Goal: Information Seeking & Learning: Find specific fact

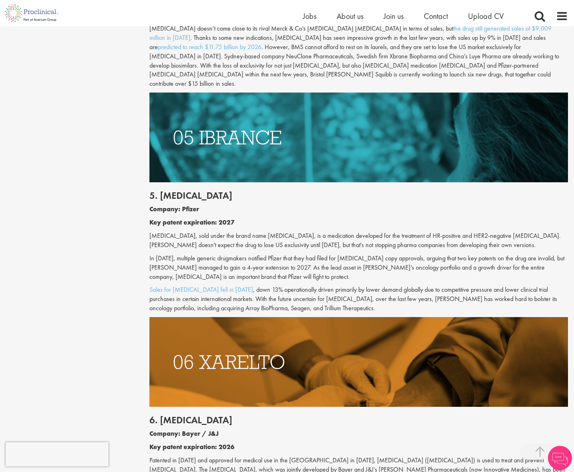
scroll to position [1310, 0]
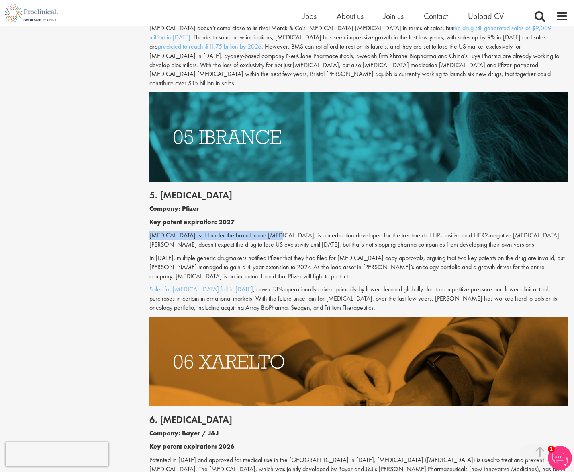
drag, startPoint x: 148, startPoint y: 216, endPoint x: 268, endPoint y: 218, distance: 119.8
click at [268, 218] on div "Top 10 drugs with patents due to expire in the next five years our consultant m…" at bounding box center [359, 162] width 431 height 2764
click at [268, 231] on p "[MEDICAL_DATA], sold under the brand name [MEDICAL_DATA], is a medication devel…" at bounding box center [359, 240] width 419 height 18
click at [282, 231] on p "[MEDICAL_DATA], sold under the brand name [MEDICAL_DATA], is a medication devel…" at bounding box center [359, 240] width 419 height 18
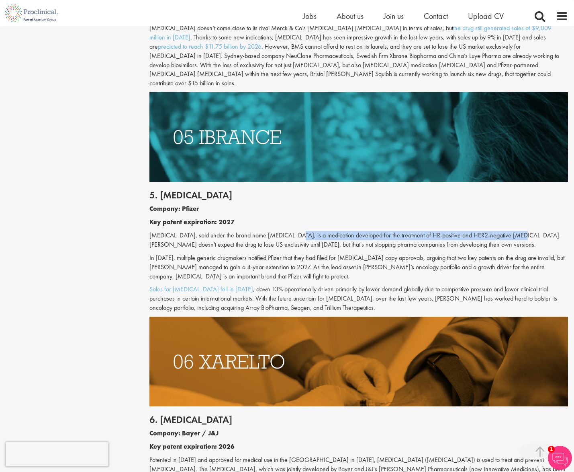
drag, startPoint x: 281, startPoint y: 217, endPoint x: 502, endPoint y: 213, distance: 221.1
click at [502, 231] on p "[MEDICAL_DATA], sold under the brand name [MEDICAL_DATA], is a medication devel…" at bounding box center [359, 240] width 419 height 18
copy p "medication developed for the treatment of HR-positive and HER2-negative [MEDICA…"
click at [193, 253] on p "In [DATE], multiple generic drugmakers notified Pfizer that they had filed for …" at bounding box center [359, 267] width 419 height 28
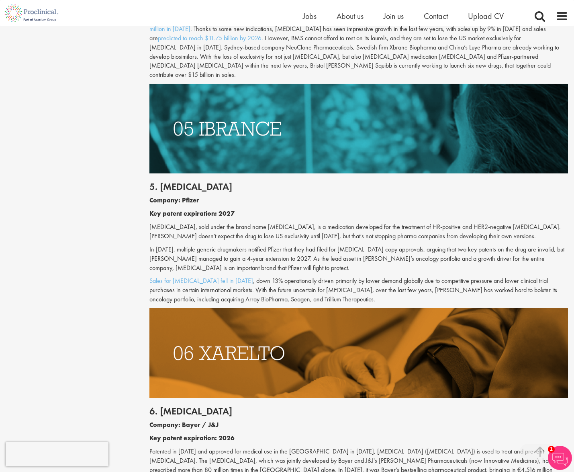
scroll to position [1319, 0]
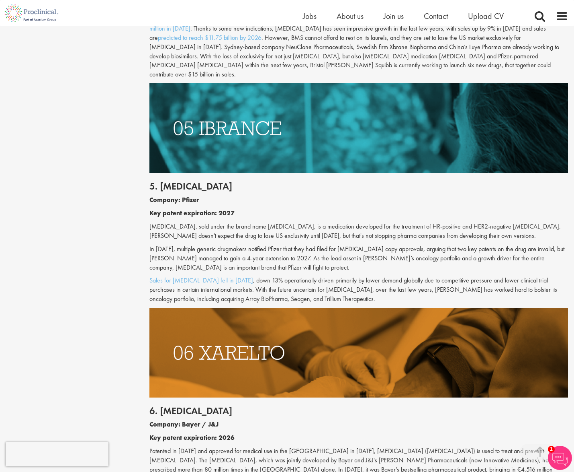
click at [417, 249] on p "In [DATE], multiple generic drugmakers notified Pfizer that they had filed for …" at bounding box center [359, 258] width 419 height 28
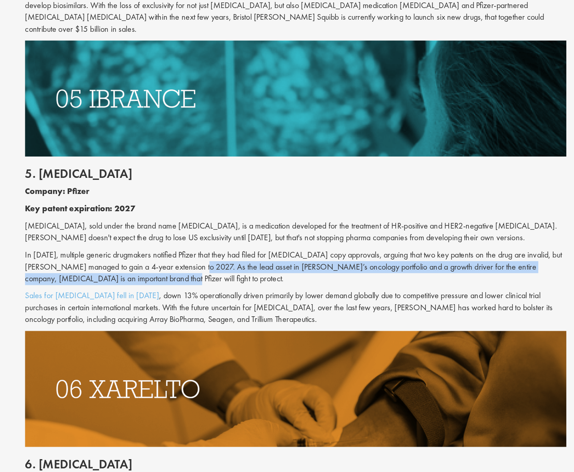
drag, startPoint x: 284, startPoint y: 241, endPoint x: 310, endPoint y: 248, distance: 26.7
click at [310, 248] on p "In [DATE], multiple generic drugmakers notified Pfizer that they had filed for …" at bounding box center [359, 258] width 419 height 28
copy p "ead asset in Pfizer’s oncology portfolio and a growth driver for the entire com…"
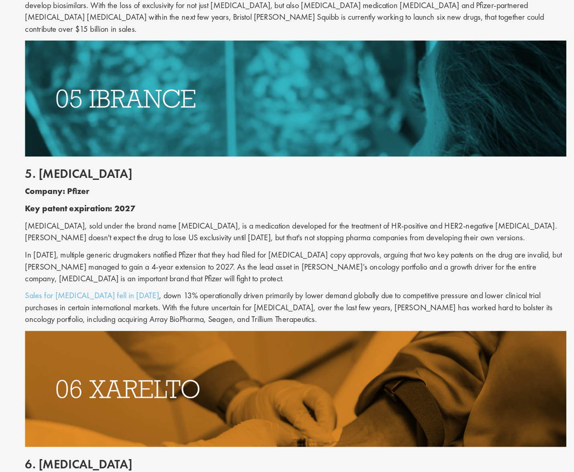
click at [170, 244] on p "In [DATE], multiple generic drugmakers notified Pfizer that they had filed for …" at bounding box center [359, 258] width 419 height 28
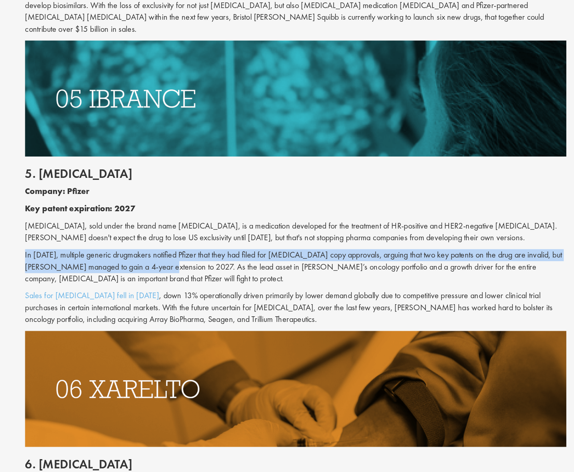
drag, startPoint x: 148, startPoint y: 228, endPoint x: 263, endPoint y: 239, distance: 114.7
click at [263, 239] on div "Top 10 drugs with patents due to expire in the next five years our consultant m…" at bounding box center [359, 153] width 431 height 2764
copy p "In [DATE], multiple generic drugmakers notified Pfizer that they had filed for …"
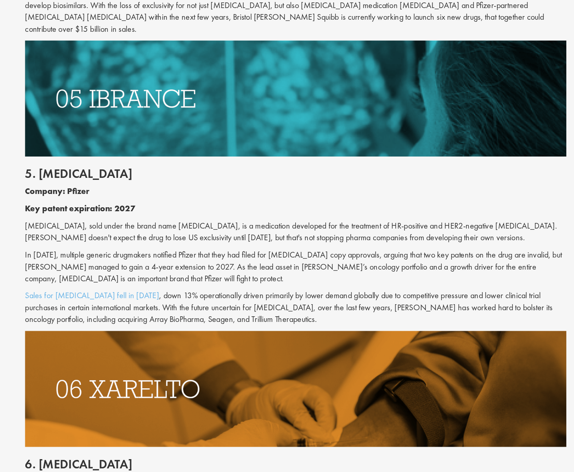
click at [275, 251] on p "In [DATE], multiple generic drugmakers notified Pfizer that they had filed for …" at bounding box center [359, 258] width 419 height 28
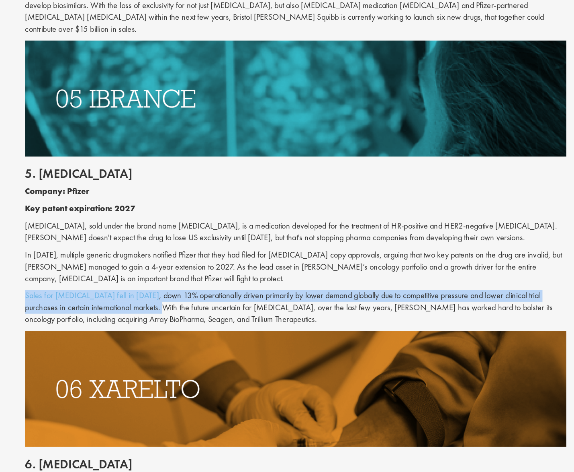
drag, startPoint x: 146, startPoint y: 257, endPoint x: 224, endPoint y: 270, distance: 79.4
click at [224, 270] on div "Top 10 drugs with patents due to expire in the next five years our consultant m…" at bounding box center [359, 153] width 431 height 2764
copy p "Sales for [MEDICAL_DATA] fell in [DATE] , down 13% operationally driven primari…"
click at [263, 276] on p "Sales for [MEDICAL_DATA] fell in [DATE] , down 13% operationally driven primari…" at bounding box center [359, 290] width 419 height 28
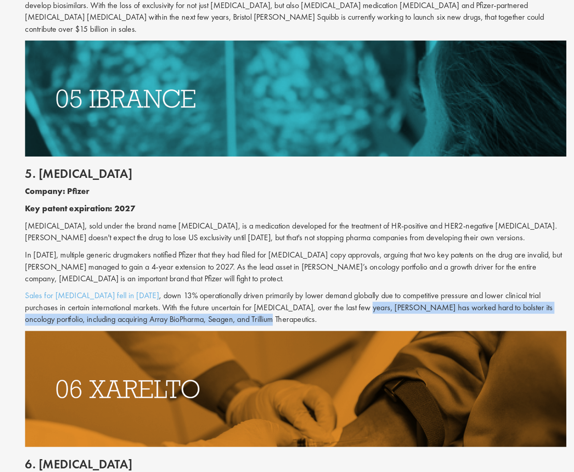
drag, startPoint x: 374, startPoint y: 272, endPoint x: 380, endPoint y: 279, distance: 9.7
click at [380, 279] on p "Sales for [MEDICAL_DATA] fell in [DATE] , down 13% operationally driven primari…" at bounding box center [359, 290] width 419 height 28
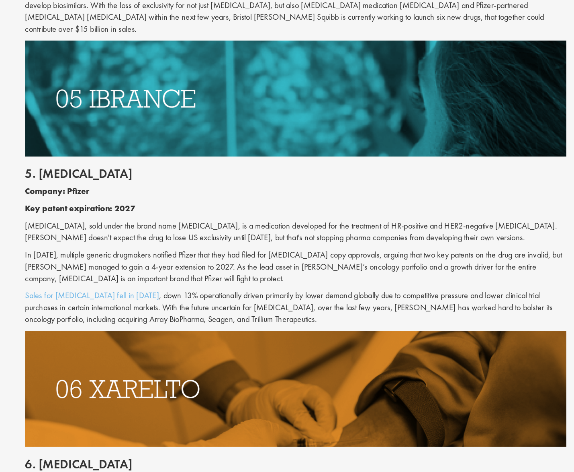
click at [361, 222] on p "[MEDICAL_DATA], sold under the brand name [MEDICAL_DATA], is a medication devel…" at bounding box center [359, 231] width 419 height 18
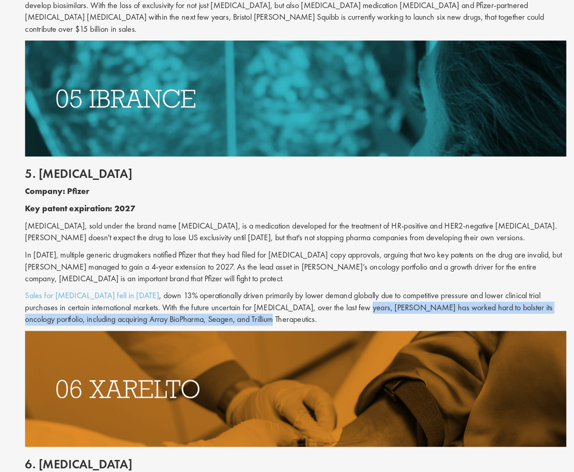
drag, startPoint x: 374, startPoint y: 270, endPoint x: 392, endPoint y: 284, distance: 23.2
click at [392, 284] on p "Sales for [MEDICAL_DATA] fell in [DATE] , down 13% operationally driven primari…" at bounding box center [359, 290] width 419 height 28
copy p "Pfizer has worked hard to bolster its oncology portfolio, including acquiring A…"
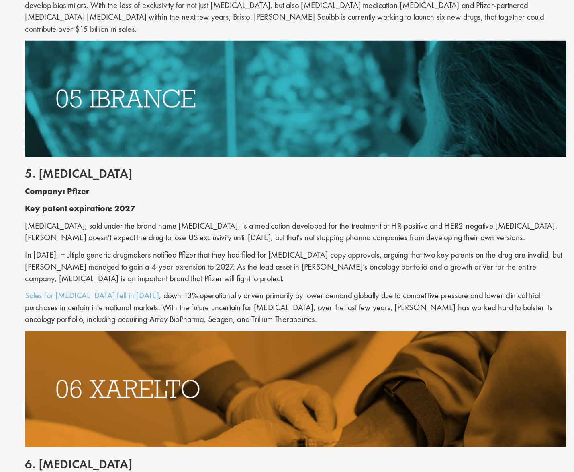
click at [140, 104] on div "Content types Quizzes Blogs Guidebooks & Reports Videos Infographics Case studi…" at bounding box center [287, 153] width 574 height 2772
